Goal: Information Seeking & Learning: Stay updated

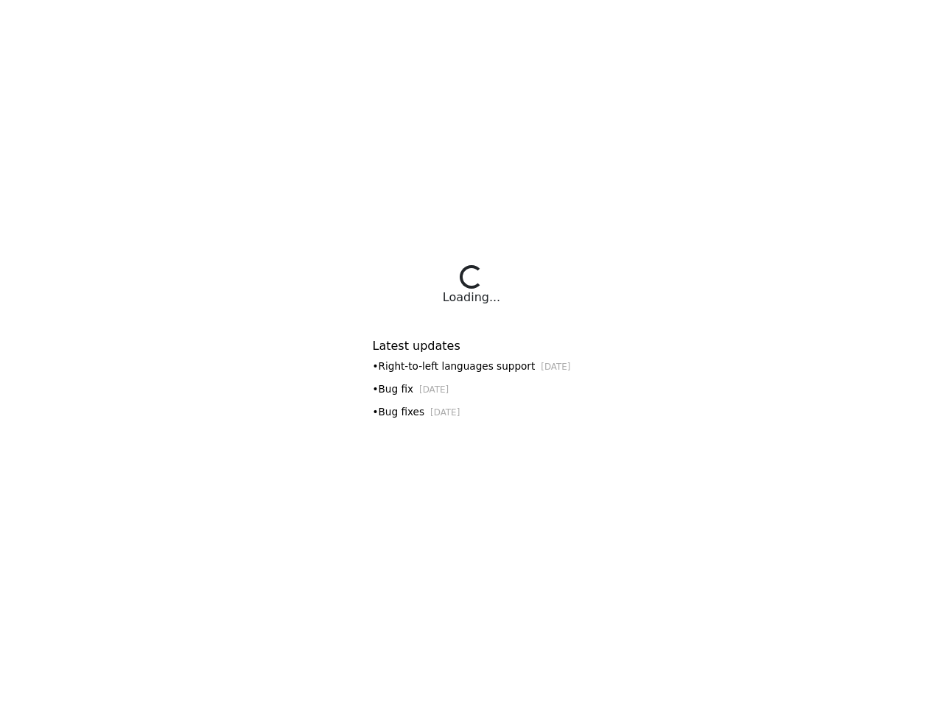
click at [472, 354] on div "Latest updates • Right-to-left languages support [DATE] • Bug fix [DATE] • Bug …" at bounding box center [472, 374] width 198 height 106
